Goal: Information Seeking & Learning: Understand process/instructions

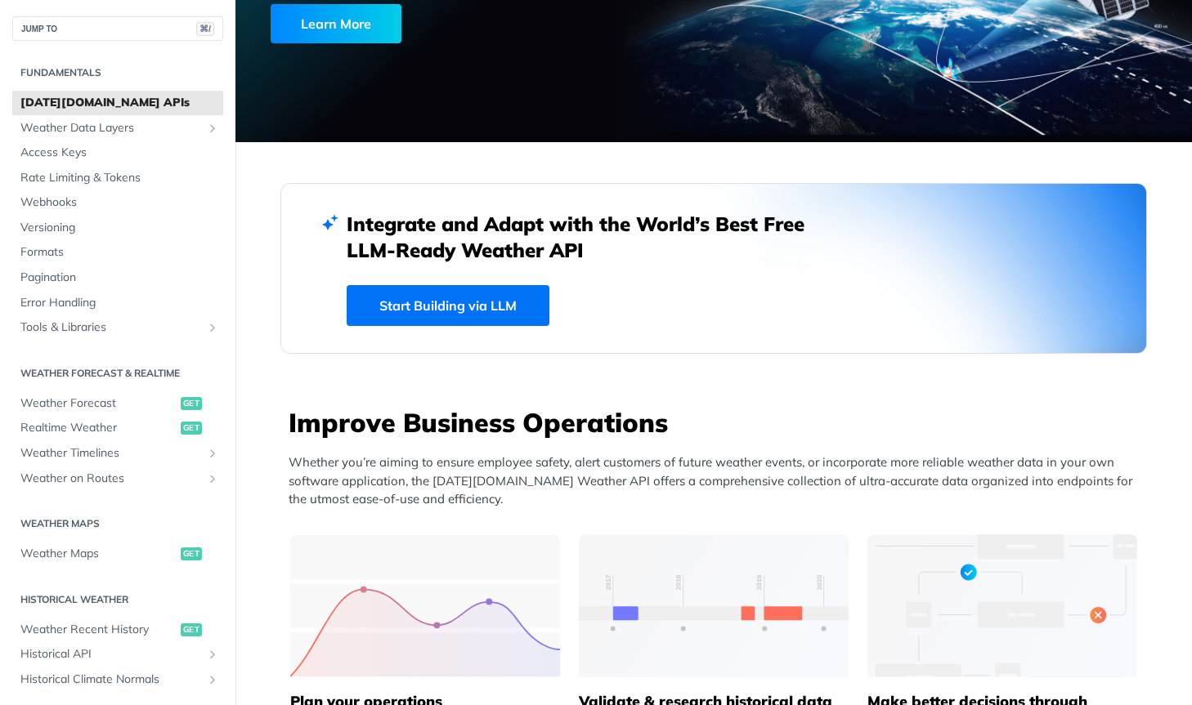
scroll to position [357, 0]
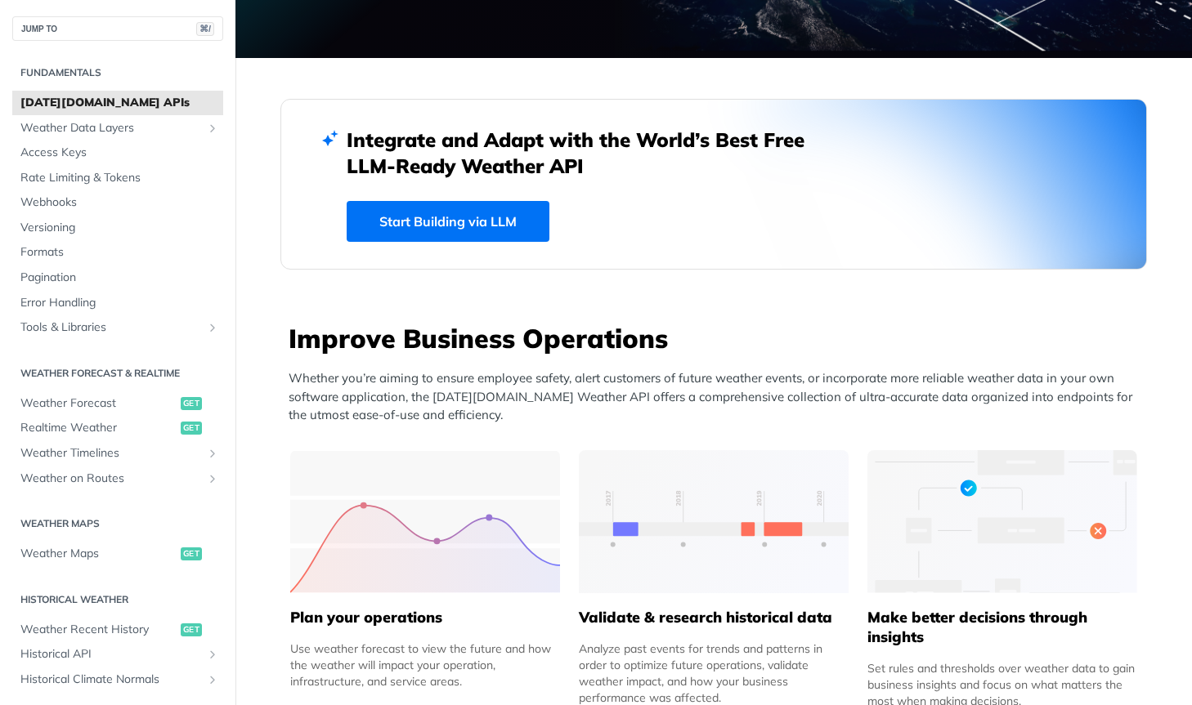
click at [460, 225] on link "Start Building via LLM" at bounding box center [448, 221] width 203 height 41
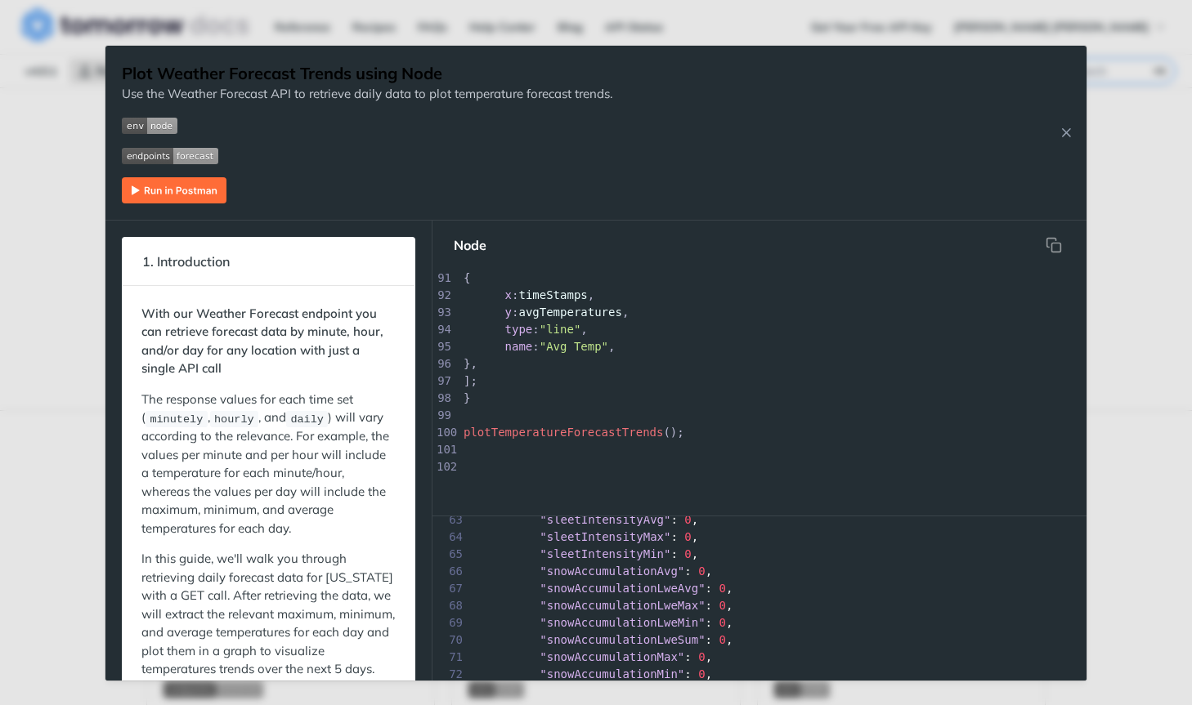
click at [163, 124] on img "Expand image" at bounding box center [150, 126] width 56 height 16
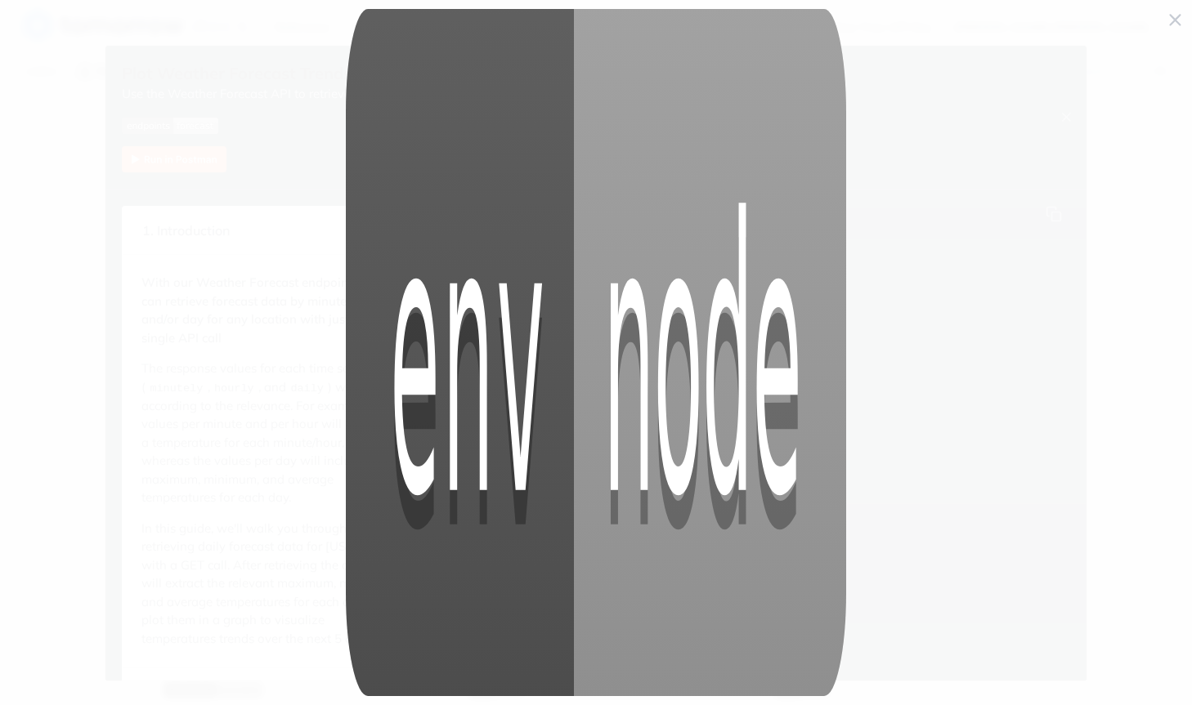
click at [201, 237] on span "Collapse image" at bounding box center [596, 352] width 1192 height 705
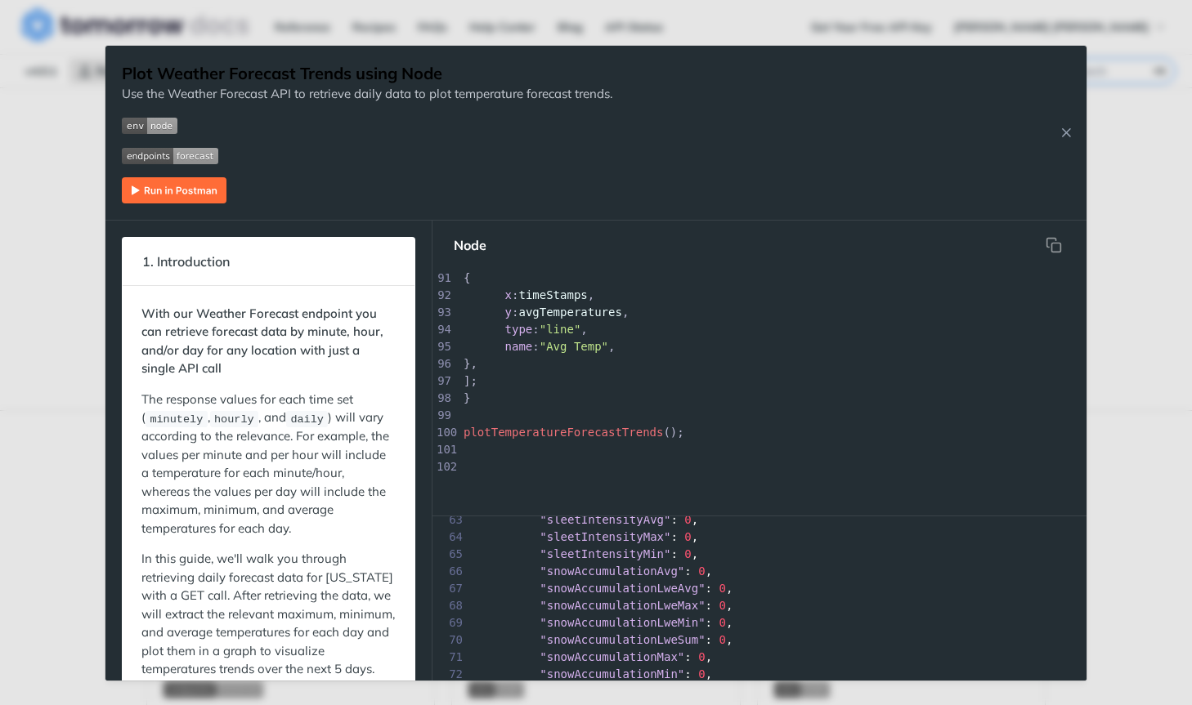
click at [153, 159] on img "Expand image" at bounding box center [170, 156] width 96 height 16
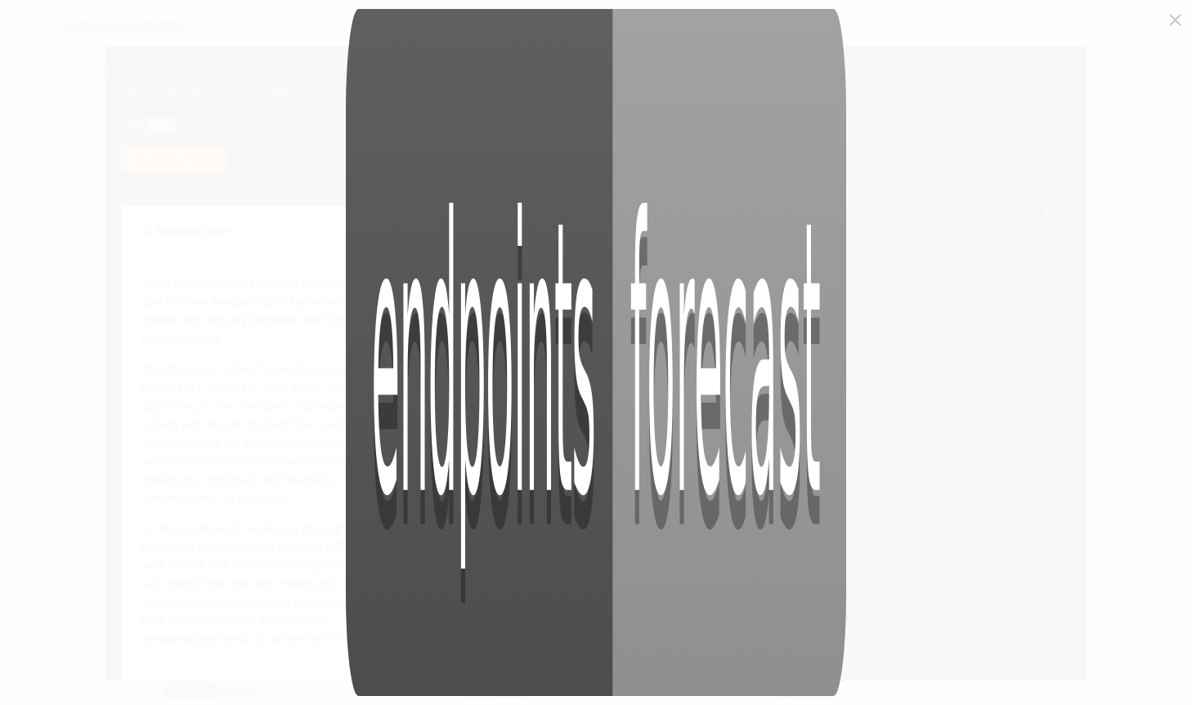
click at [203, 154] on span "Collapse image" at bounding box center [596, 352] width 1192 height 705
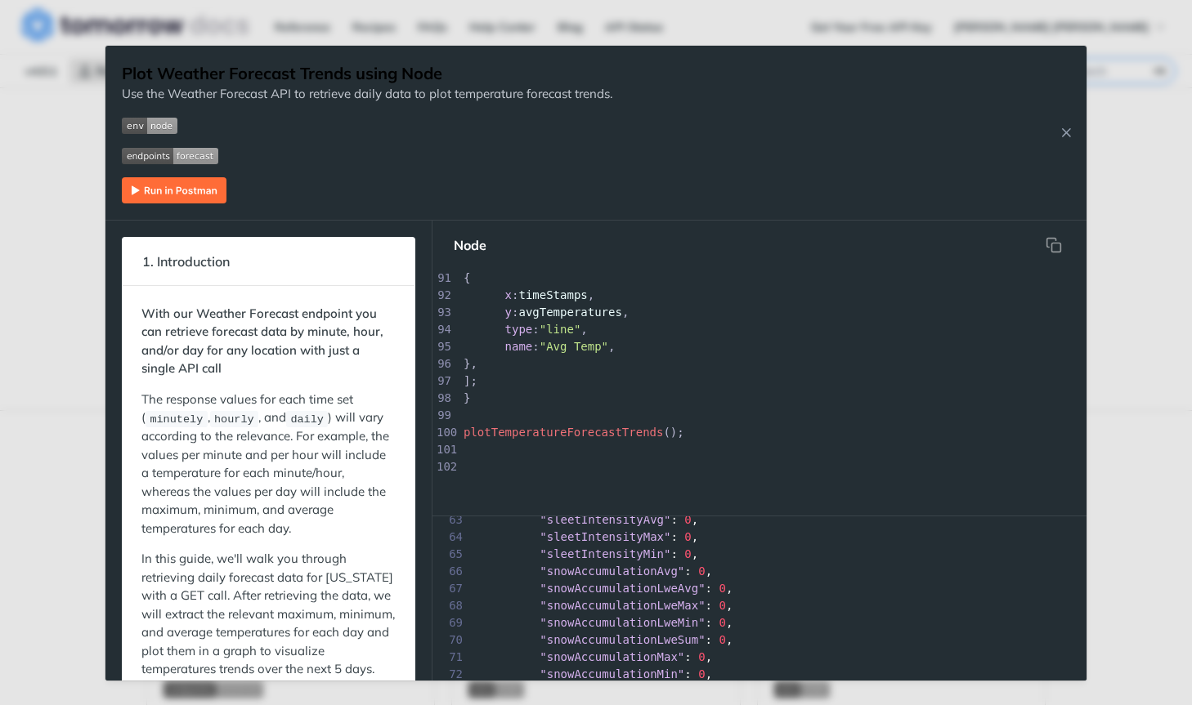
click at [208, 198] on img "Expand image" at bounding box center [174, 190] width 105 height 26
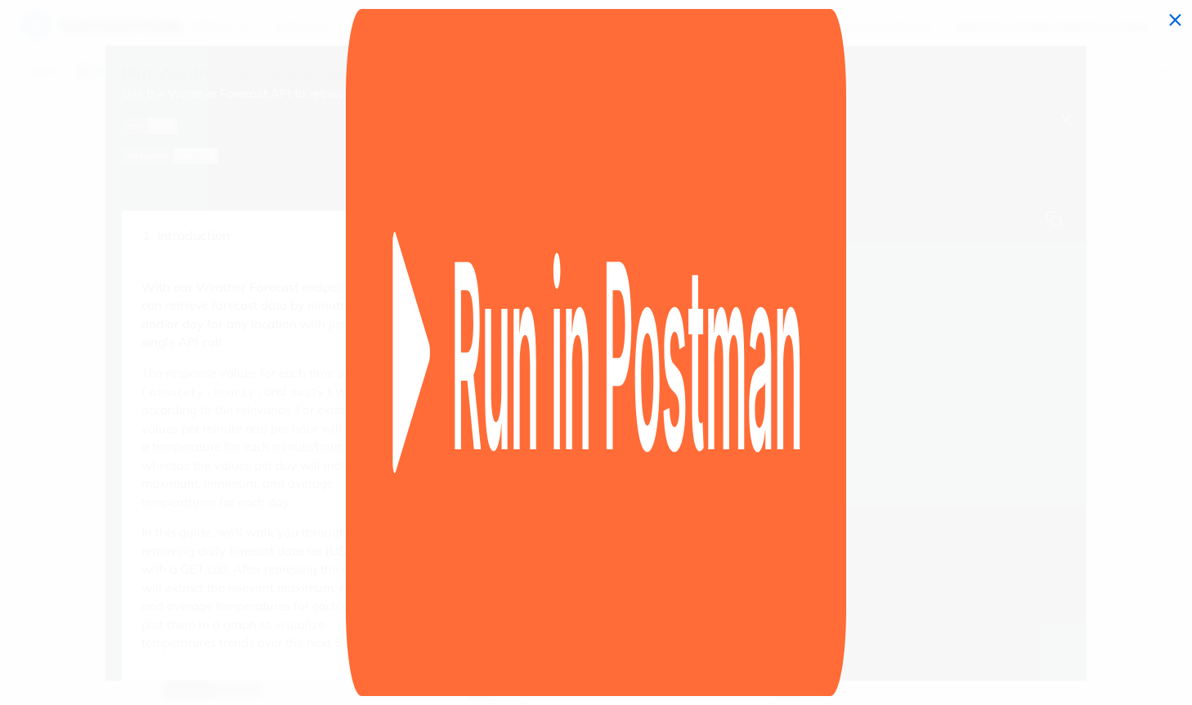
click at [194, 199] on span "Collapse image" at bounding box center [596, 352] width 1192 height 705
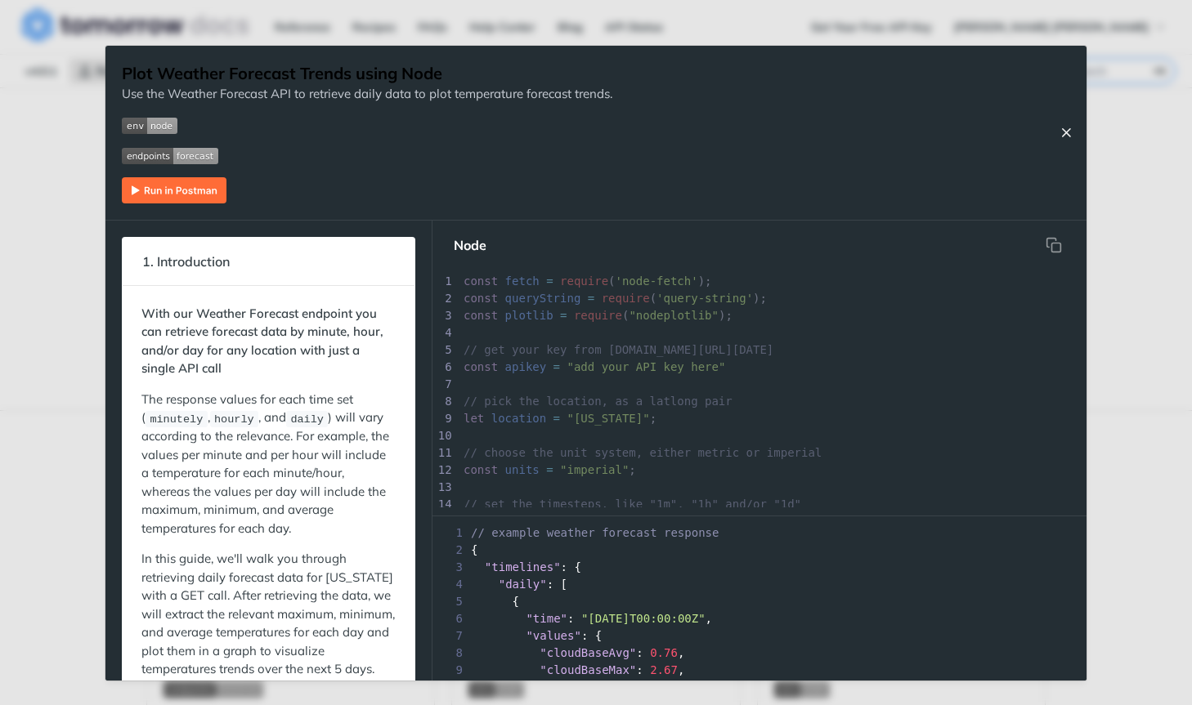
click at [1067, 135] on icon "Close Recipe" at bounding box center [1065, 132] width 15 height 15
